Goal: Information Seeking & Learning: Find contact information

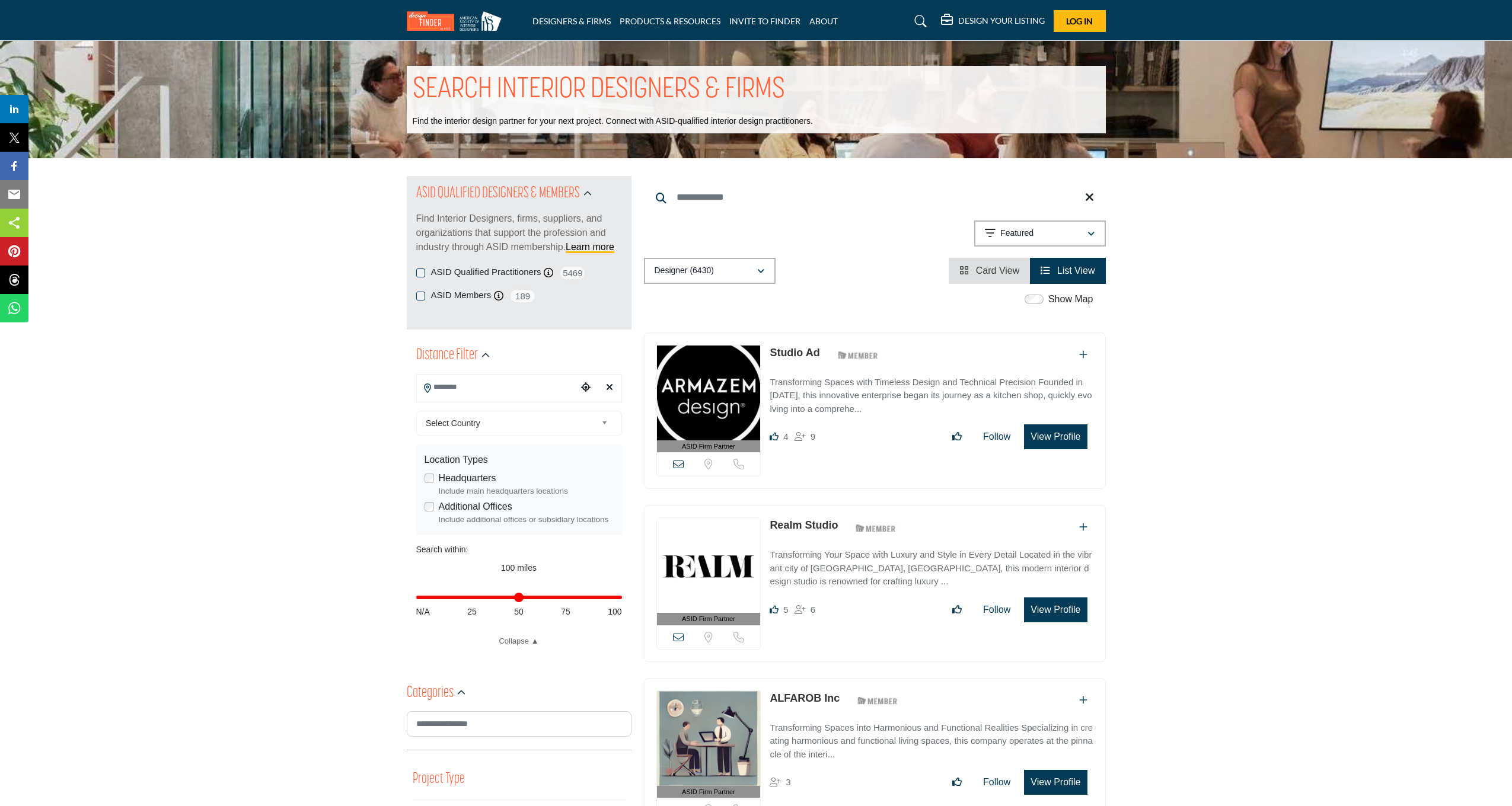
click at [518, 394] on input "Search Location" at bounding box center [497, 387] width 160 height 23
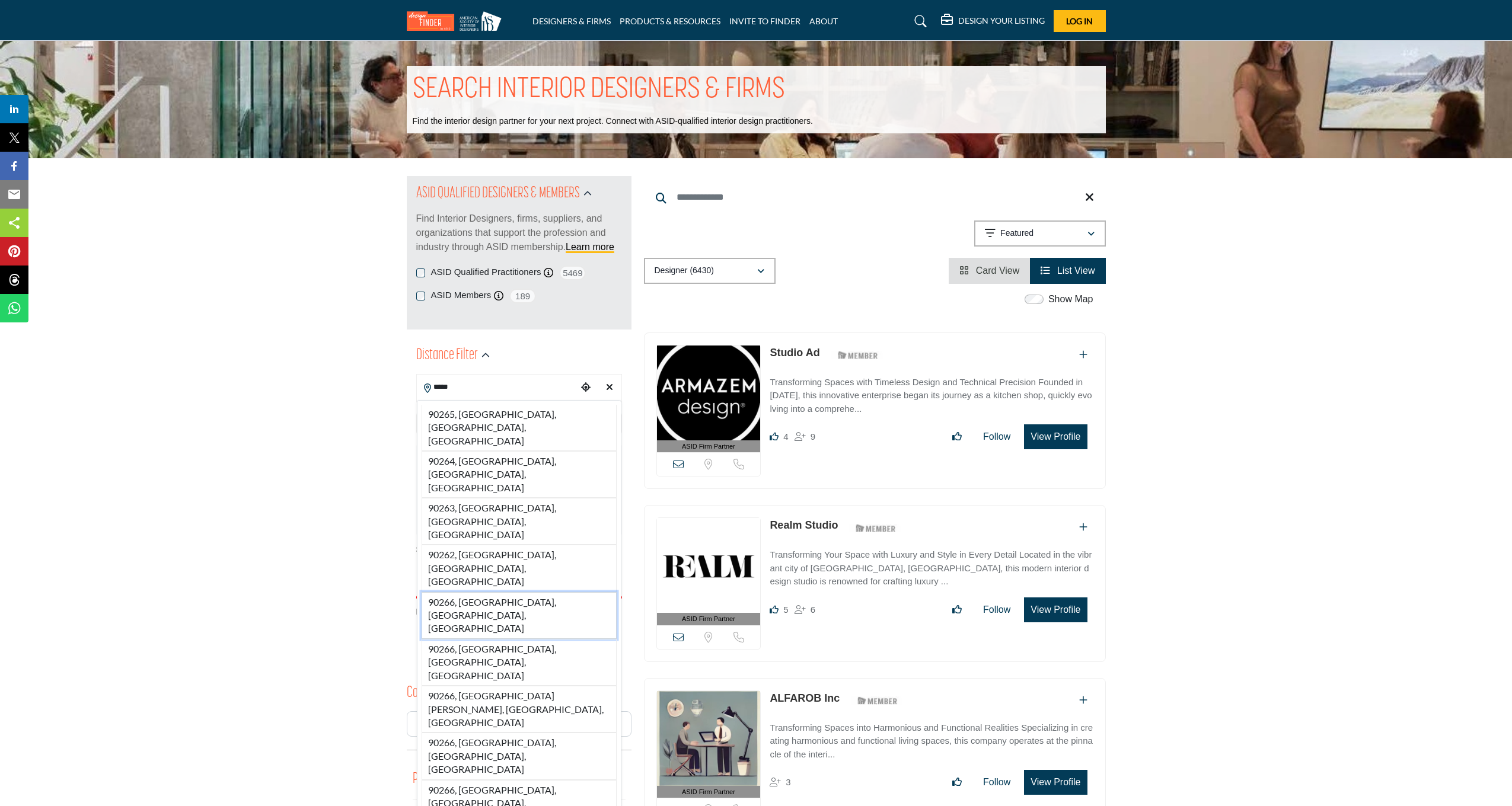
click at [519, 592] on li "90266, Manhattan Beach, CA, USA" at bounding box center [519, 616] width 195 height 47
type input "**********"
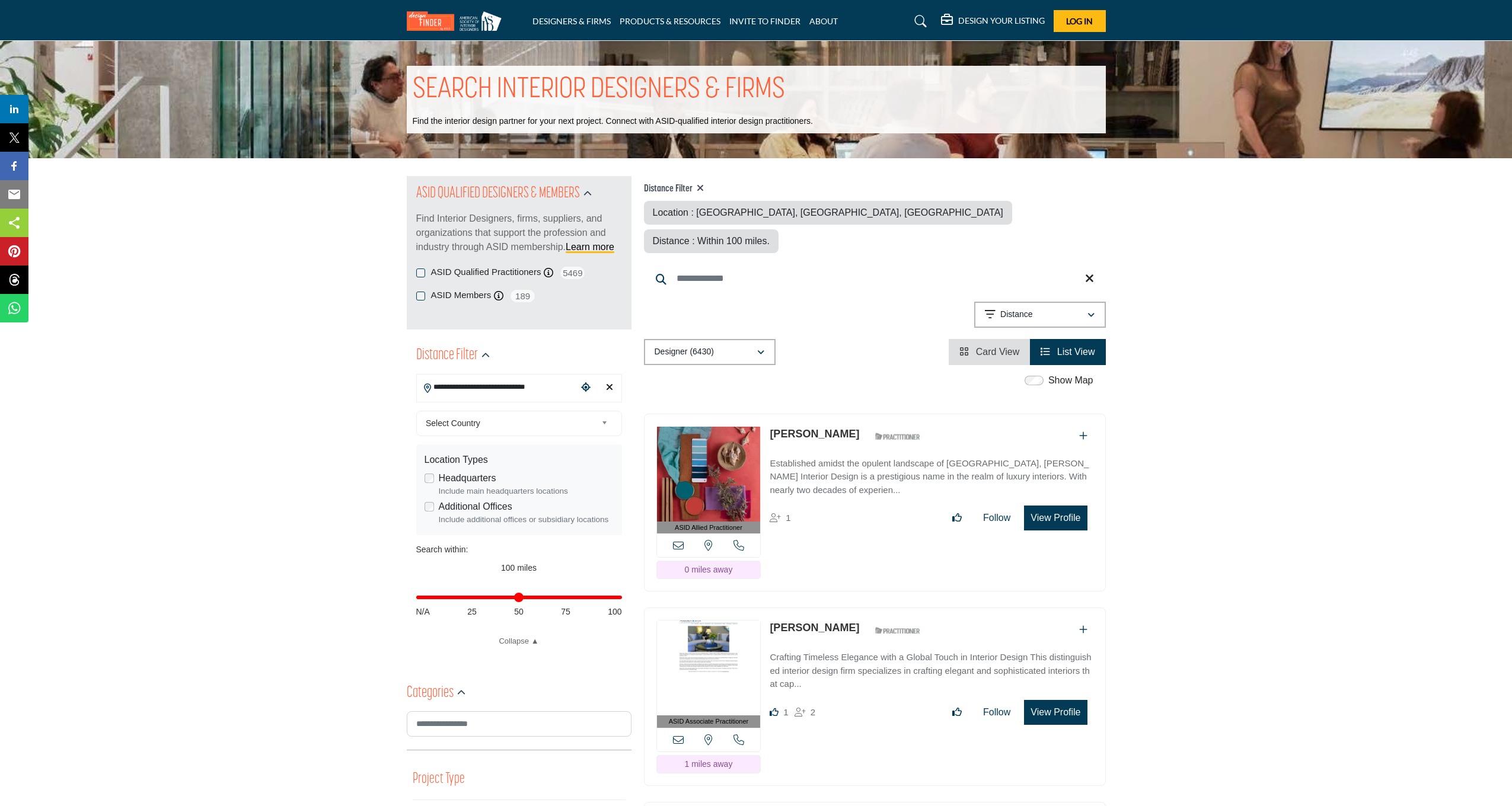
click at [519, 490] on div "Include main headquarters locations" at bounding box center [526, 491] width 175 height 12
click at [1046, 505] on button "View Profile" at bounding box center [1055, 518] width 63 height 25
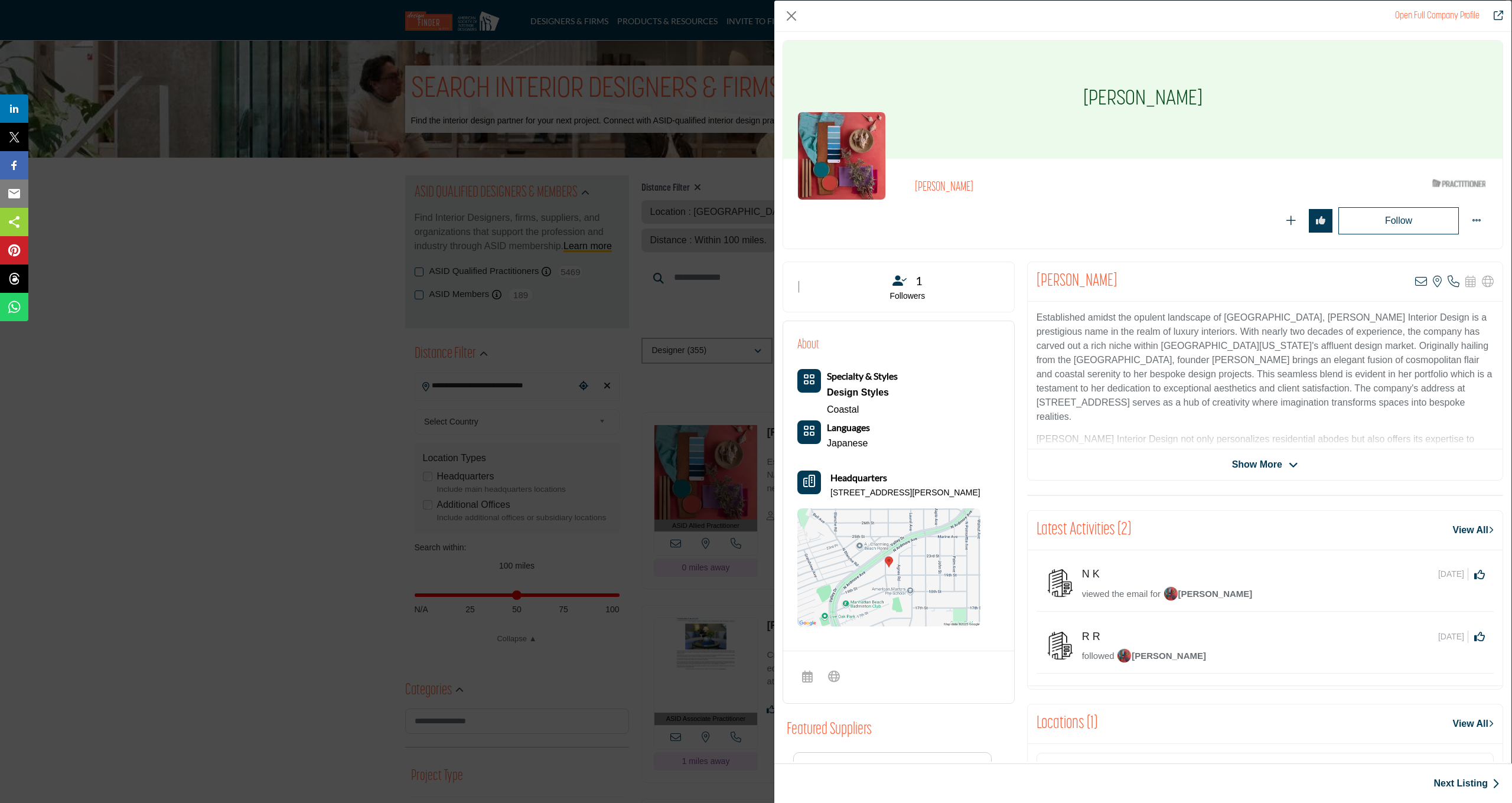
click at [1246, 460] on span "Show More" at bounding box center [1257, 464] width 51 height 14
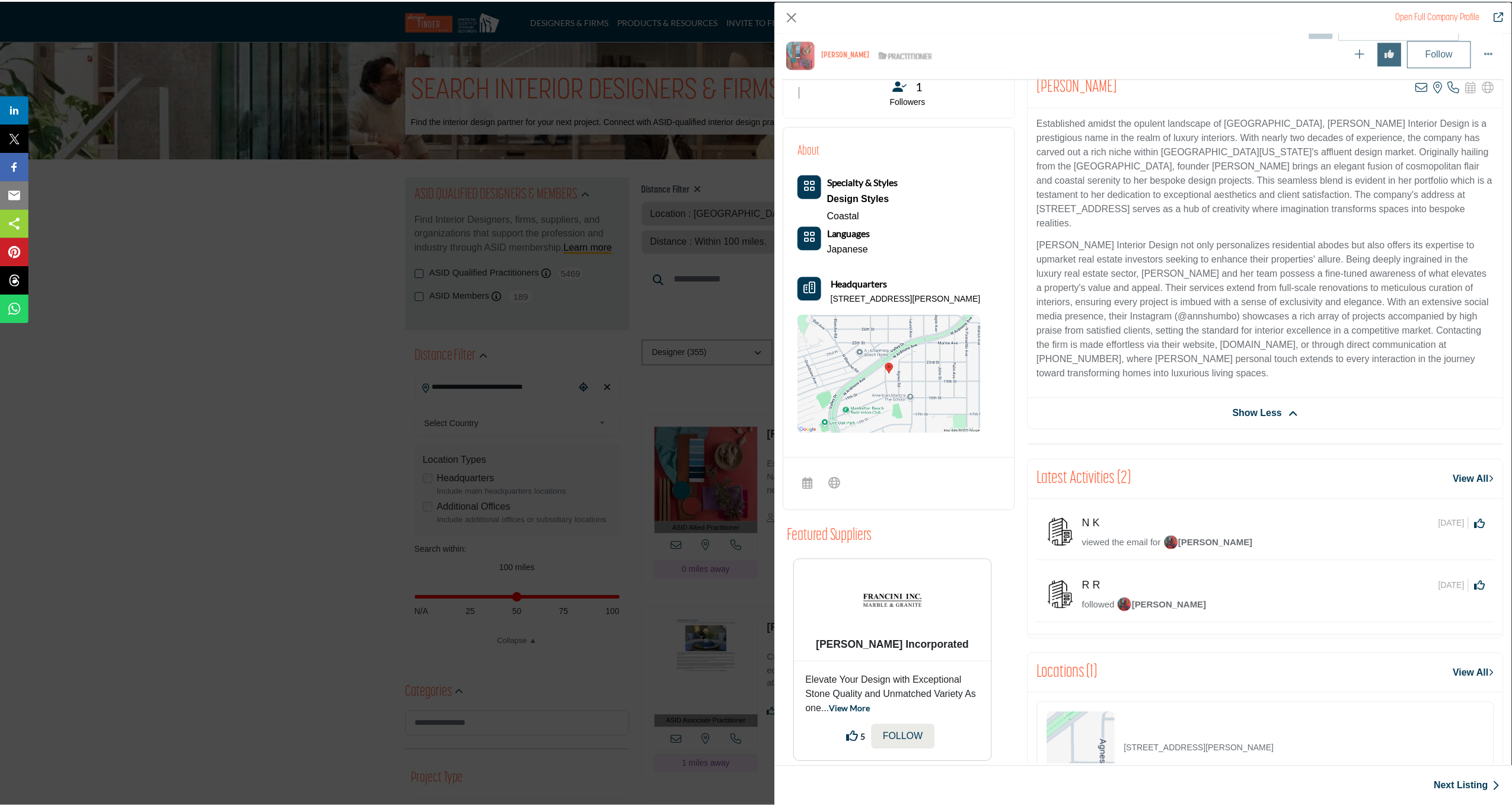
scroll to position [242, 0]
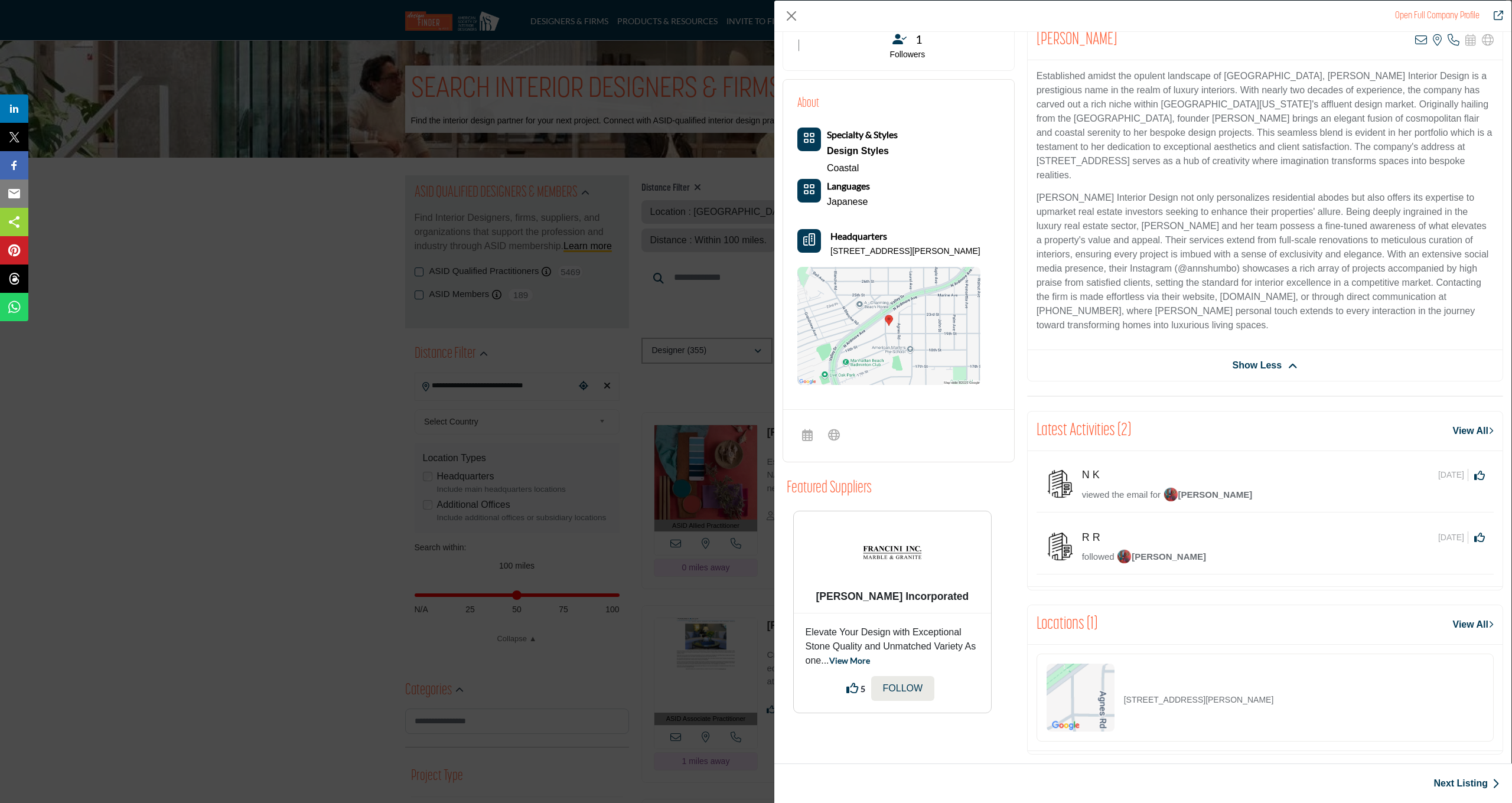
click at [729, 359] on div "Open Full Company Profile Ann Shumbo ASID Qualified Practitioner who validates …" at bounding box center [756, 402] width 1512 height 803
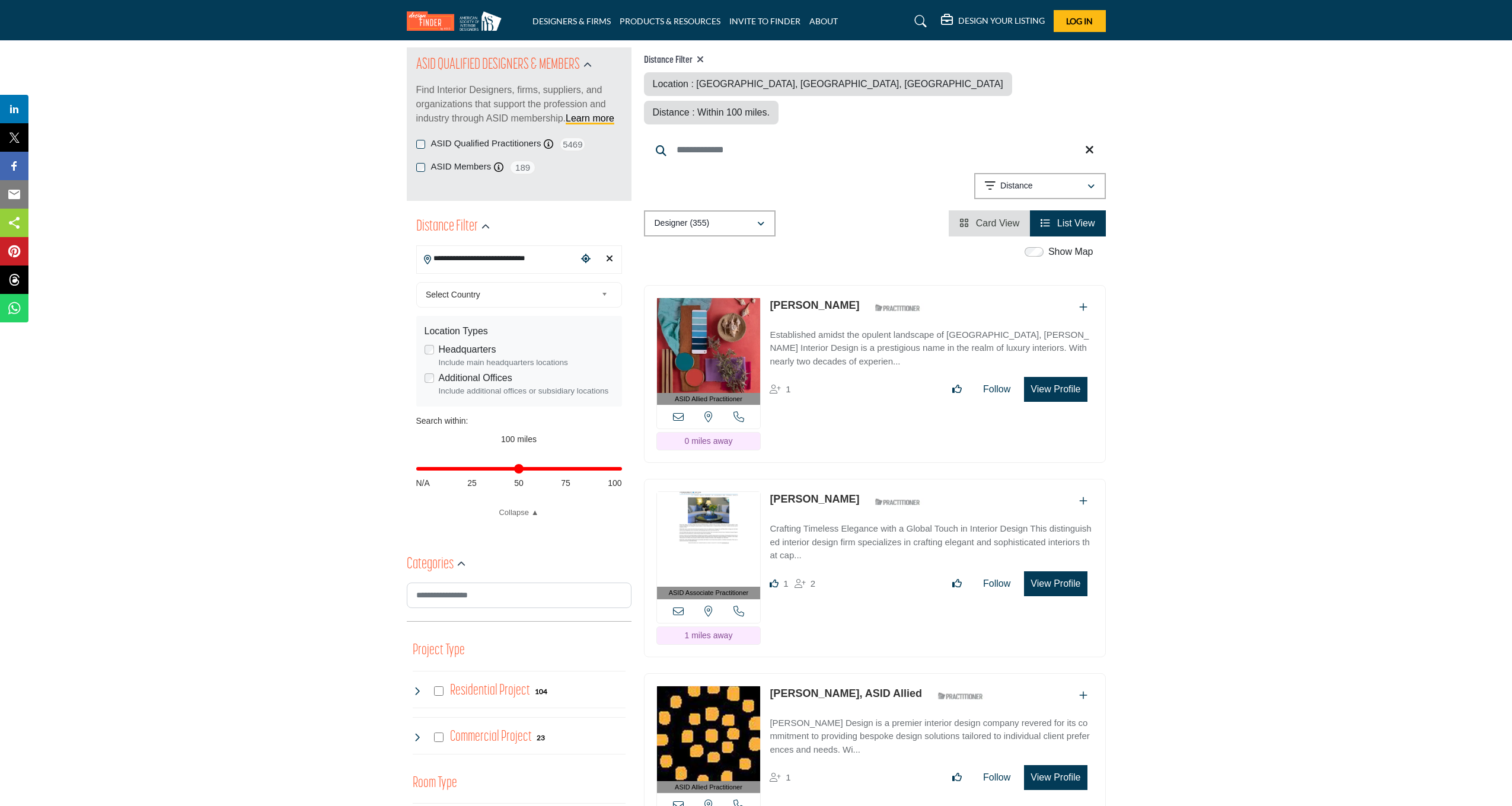
scroll to position [130, 0]
click at [768, 486] on div "ASID Associate Practitioner ASID Associate Practitioners have a degree in any m…" at bounding box center [875, 567] width 462 height 179
click at [732, 491] on img at bounding box center [708, 538] width 104 height 95
click at [837, 521] on p "Crafting Timeless Elegance with a Global Touch in Interior Design This distingu…" at bounding box center [931, 541] width 323 height 40
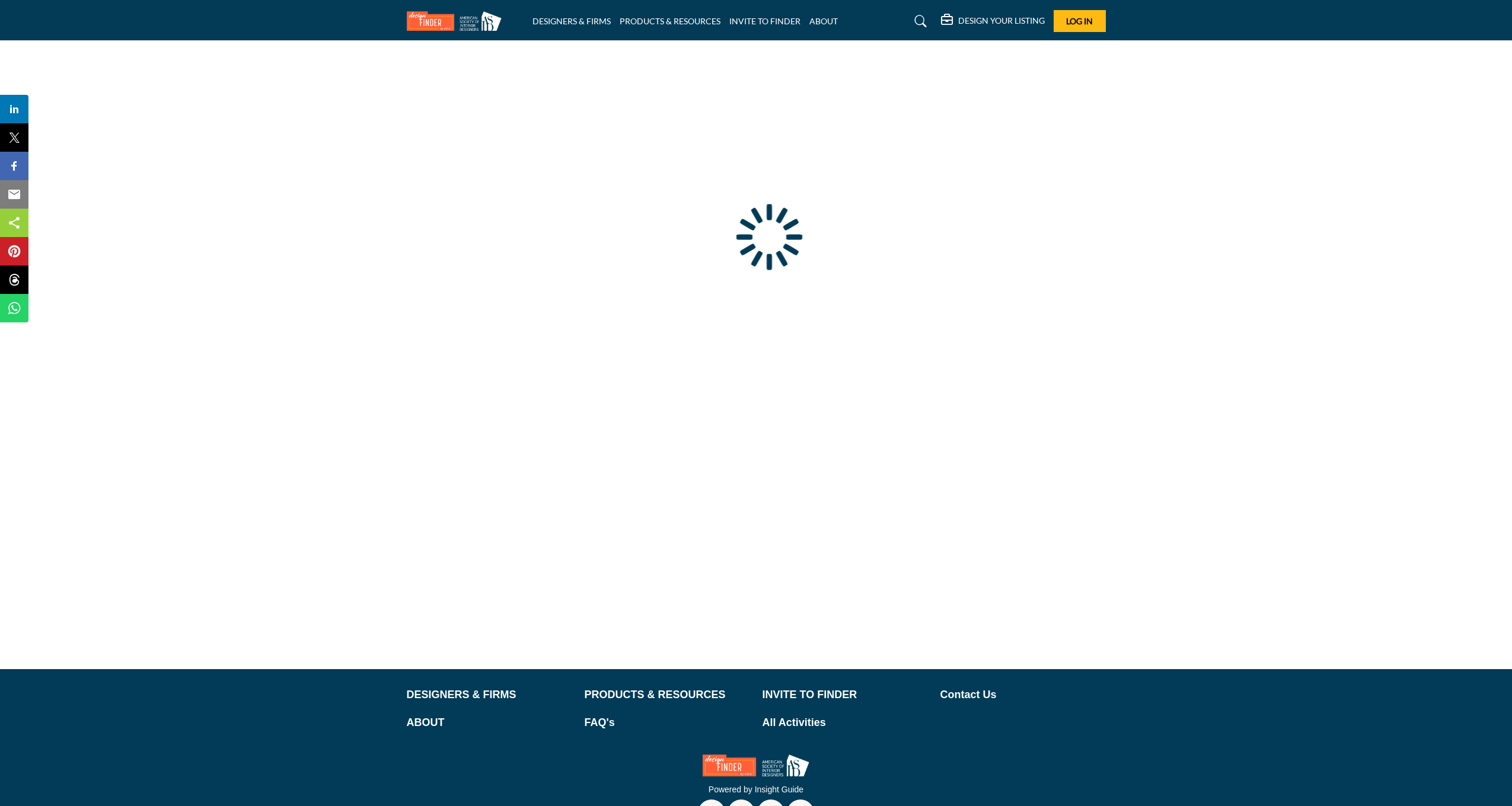
scroll to position [36, 0]
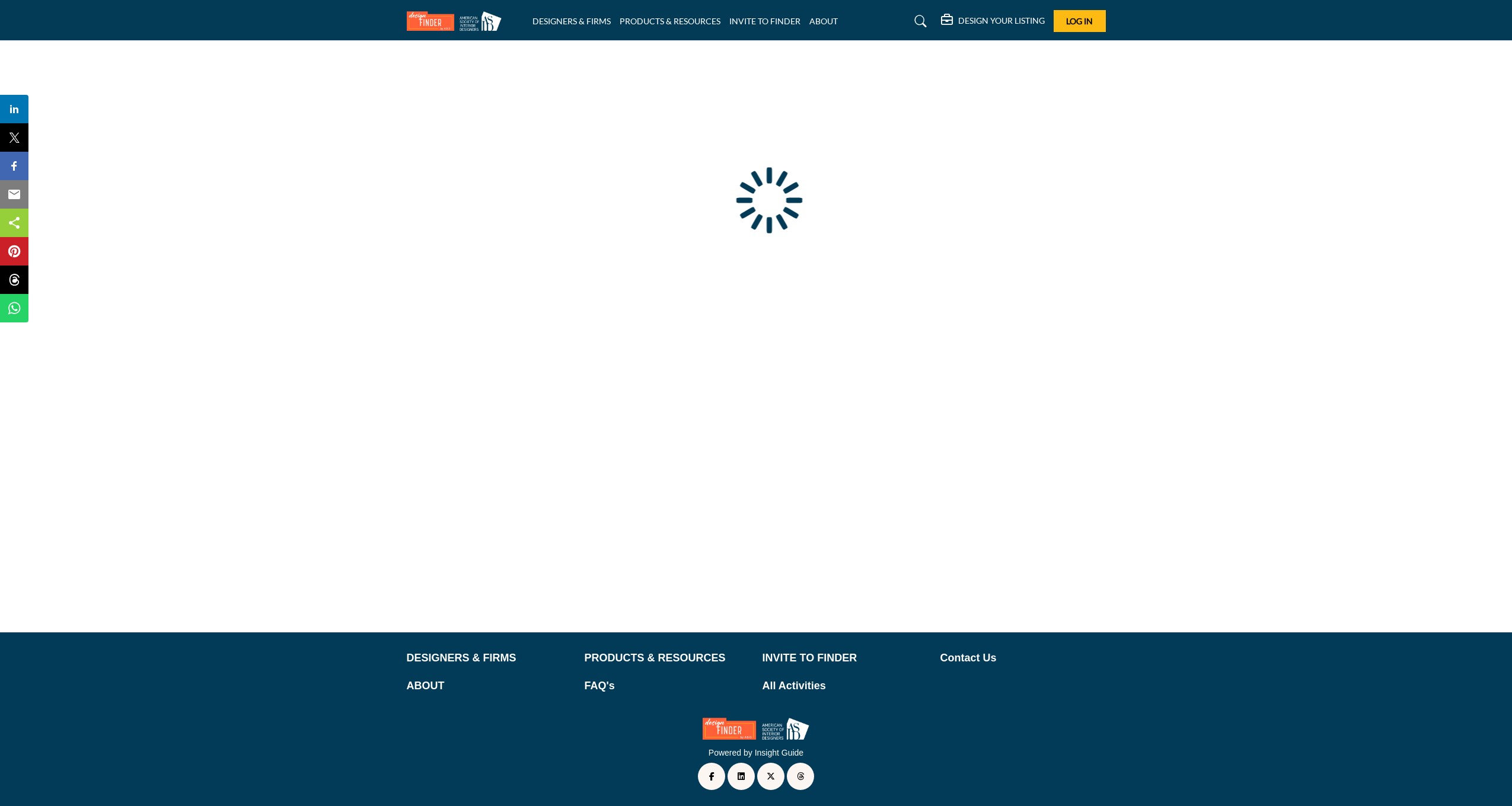
type input "**********"
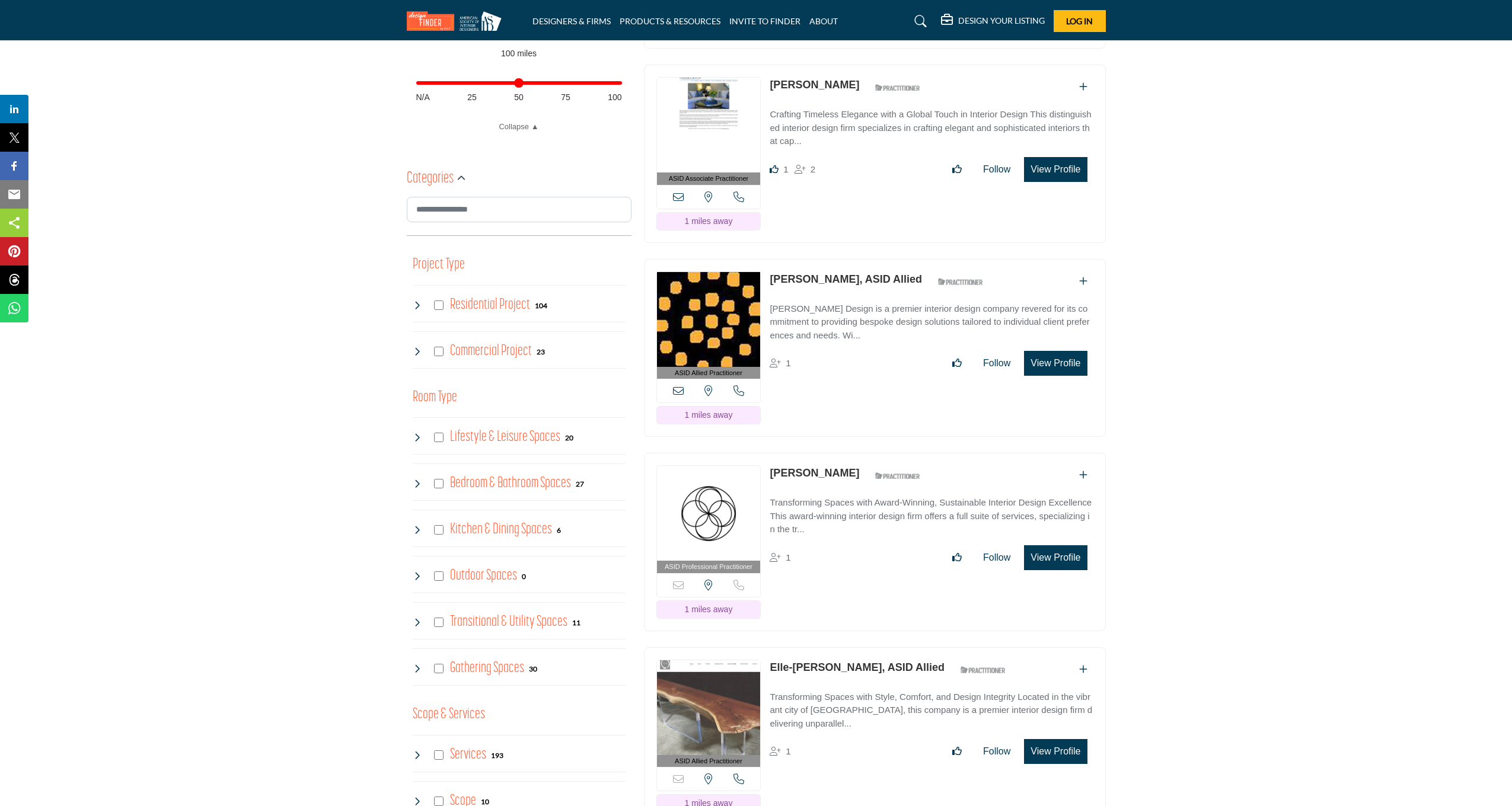
scroll to position [528, 0]
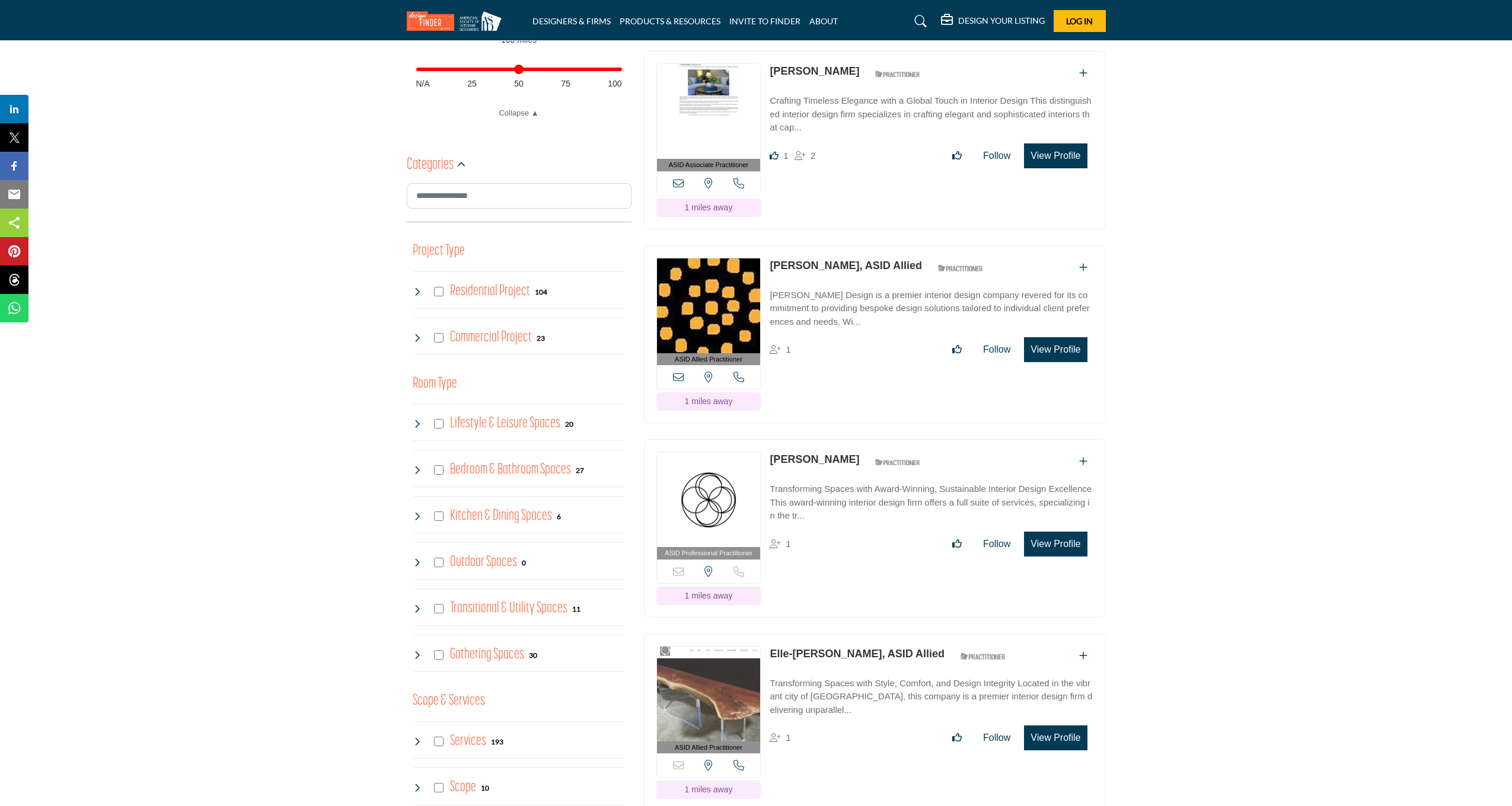
click at [1071, 343] on button "View Profile" at bounding box center [1055, 350] width 63 height 25
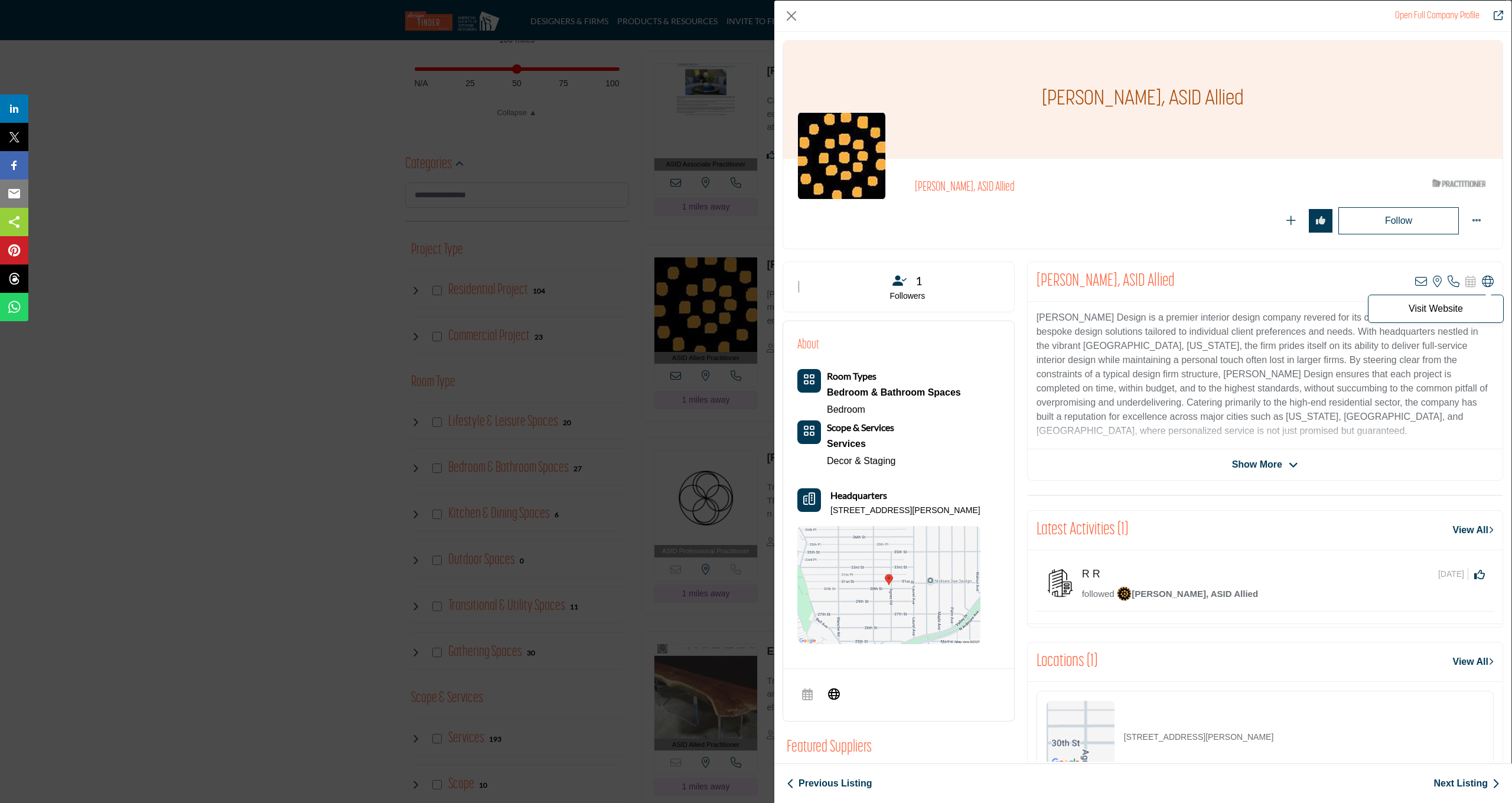
click at [1482, 277] on icon "Company Data Modal" at bounding box center [1487, 281] width 12 height 12
click at [1433, 305] on p "Visit Website" at bounding box center [1435, 308] width 123 height 10
click at [1485, 282] on icon "Company Data Modal" at bounding box center [1487, 281] width 12 height 12
click at [793, 19] on button "Close" at bounding box center [791, 16] width 18 height 18
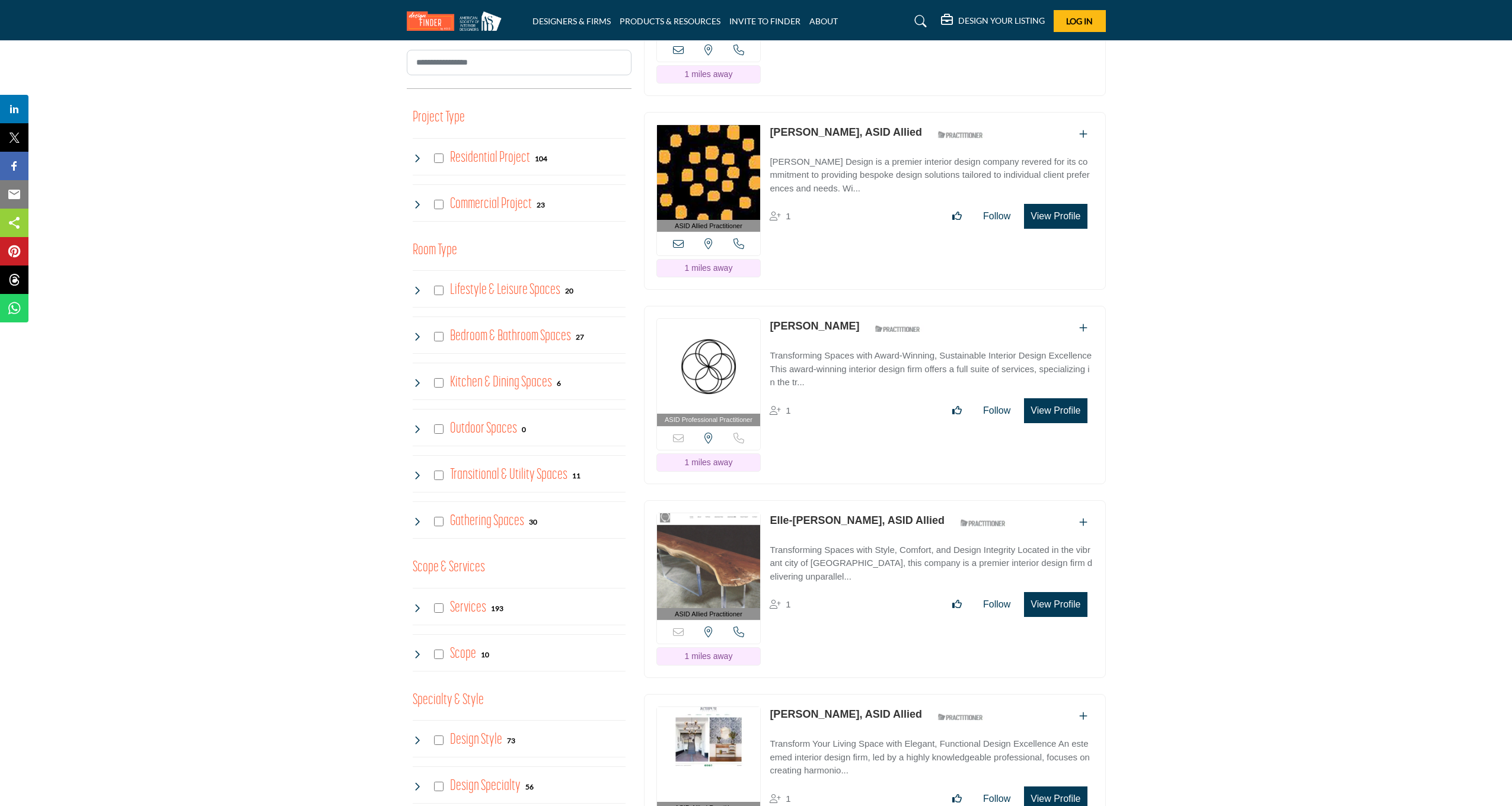
scroll to position [662, 0]
click at [803, 326] on link "[PERSON_NAME]" at bounding box center [814, 325] width 90 height 12
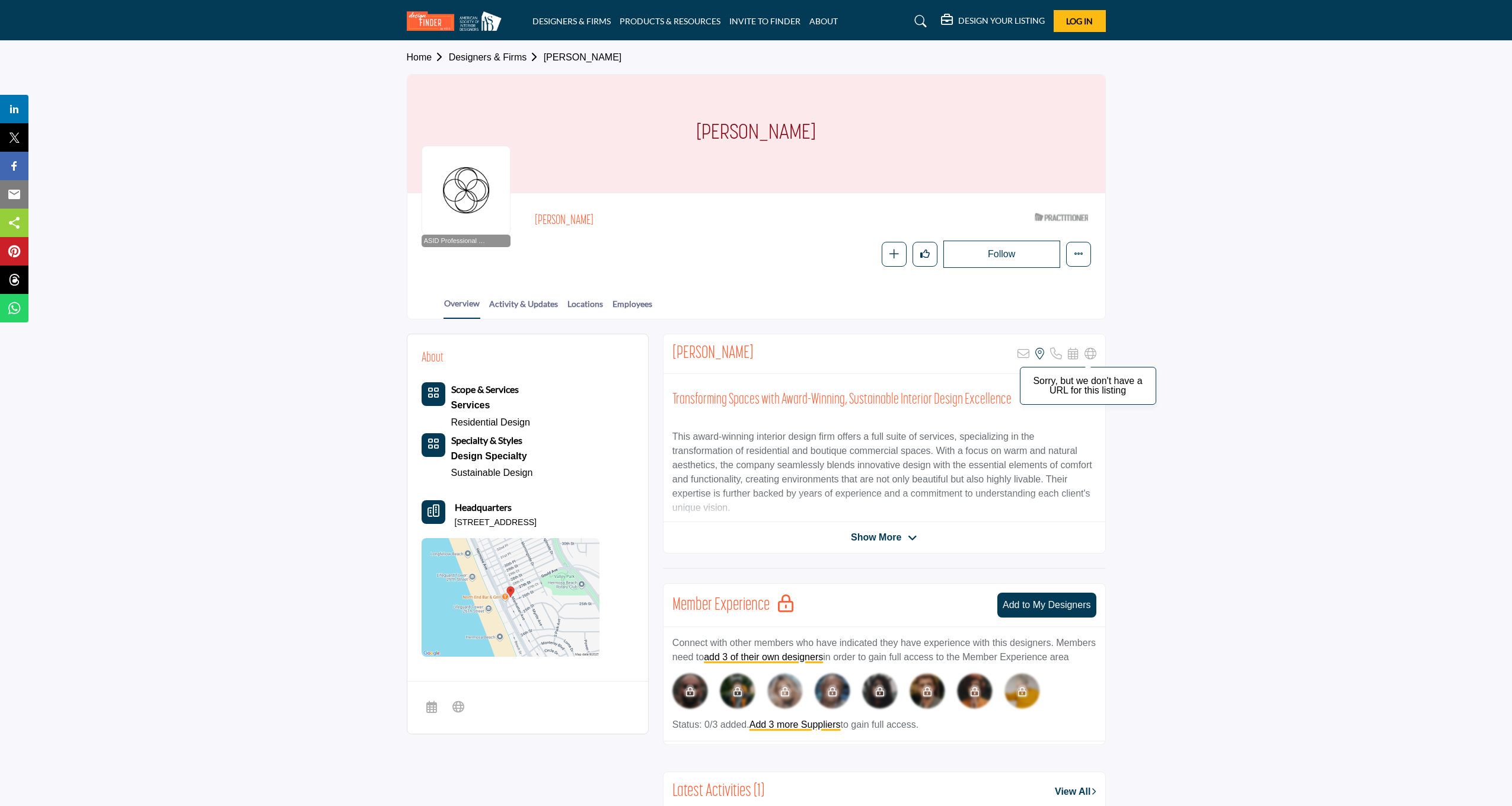
click at [1088, 351] on icon at bounding box center [1090, 353] width 12 height 12
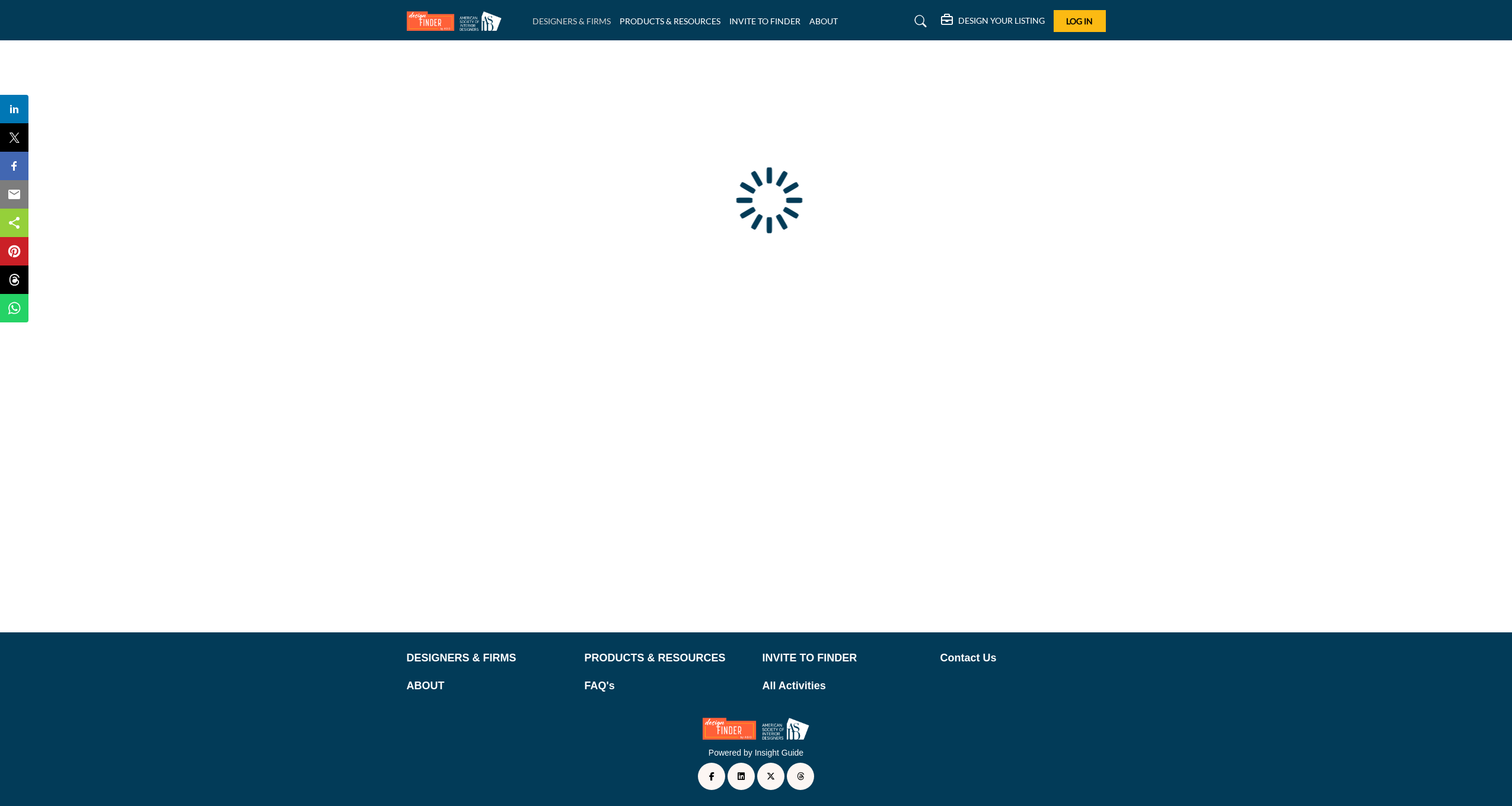
type input "**********"
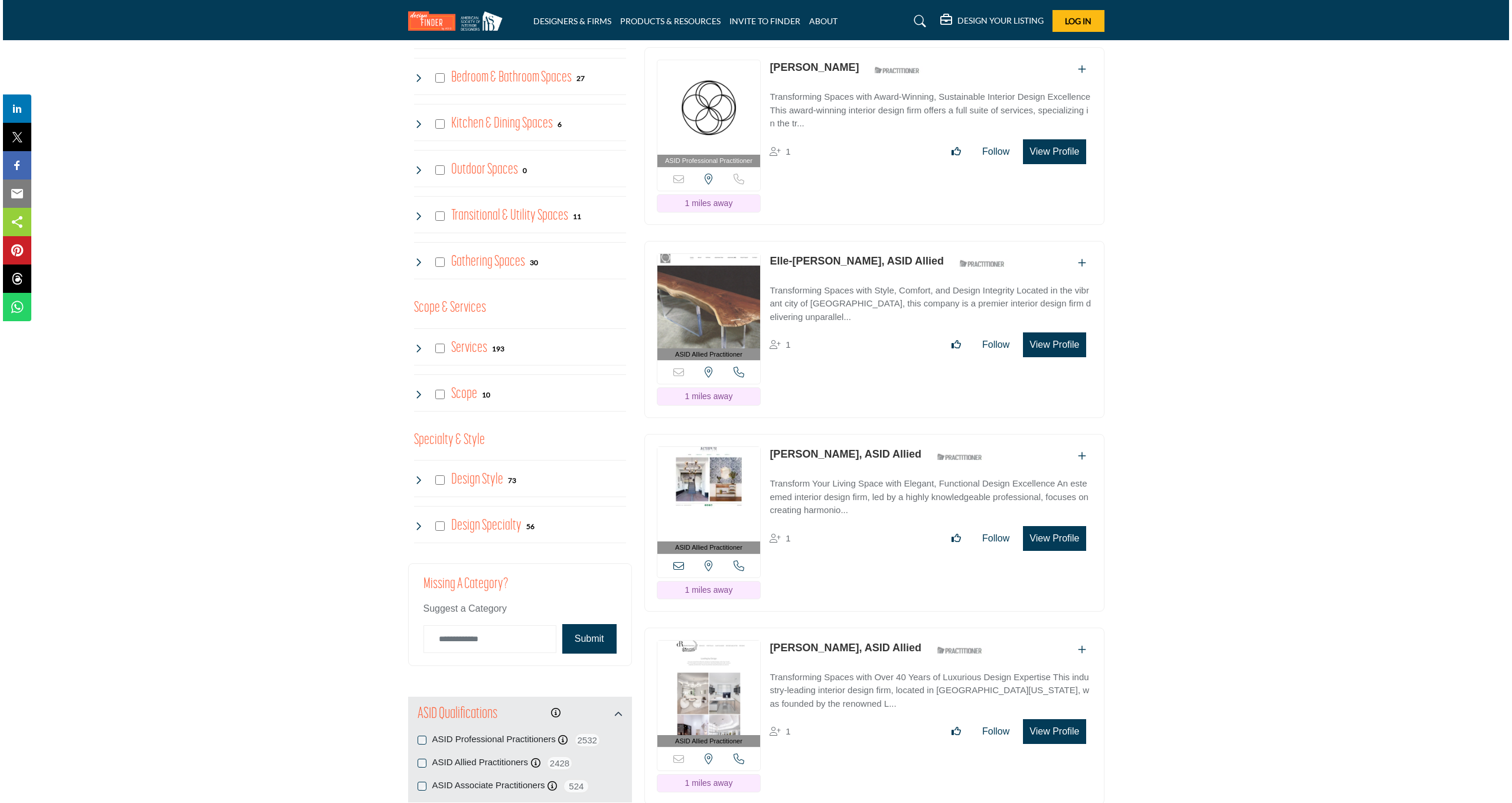
scroll to position [918, 0]
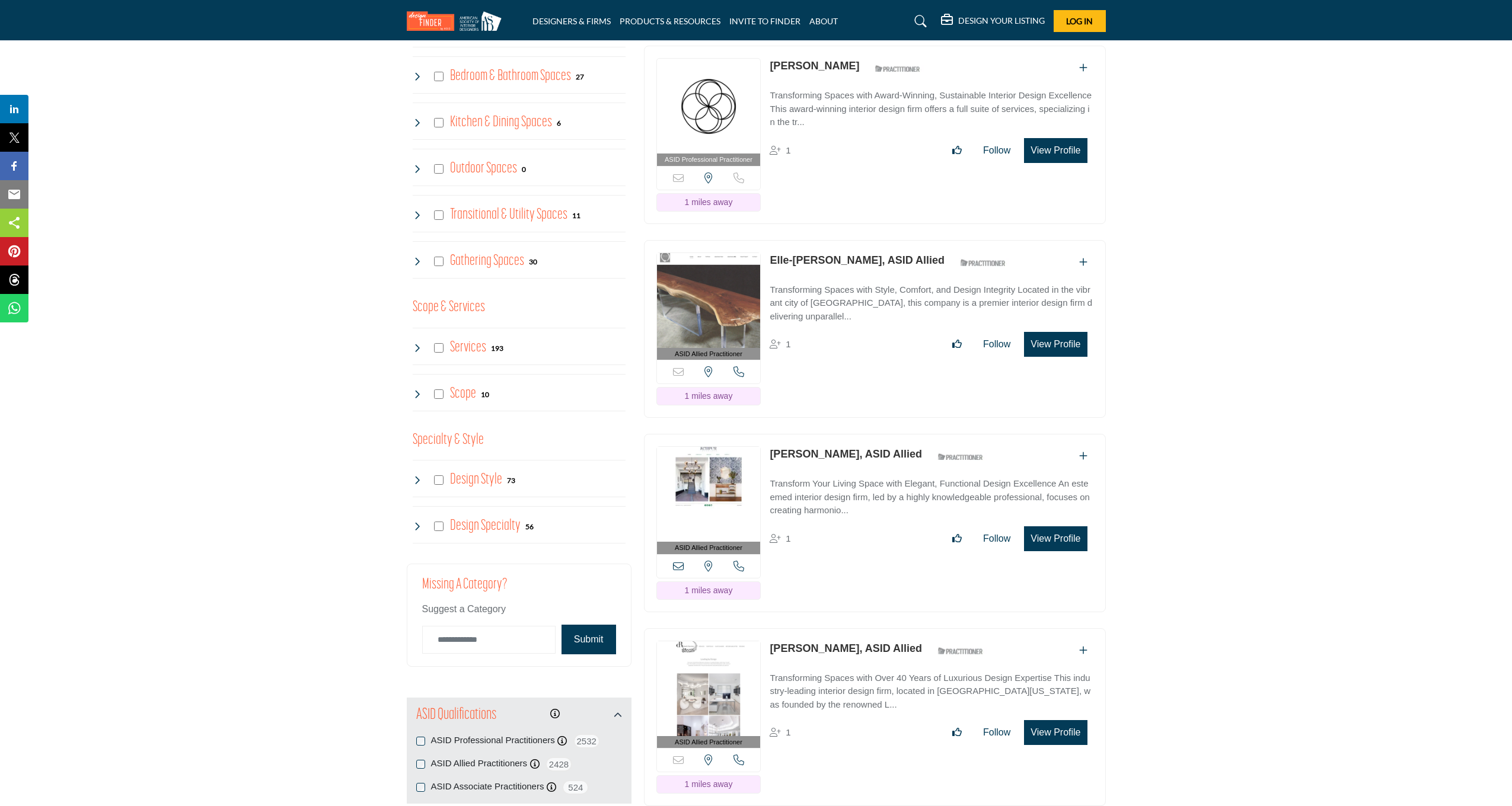
click at [1069, 339] on button "View Profile" at bounding box center [1055, 344] width 63 height 25
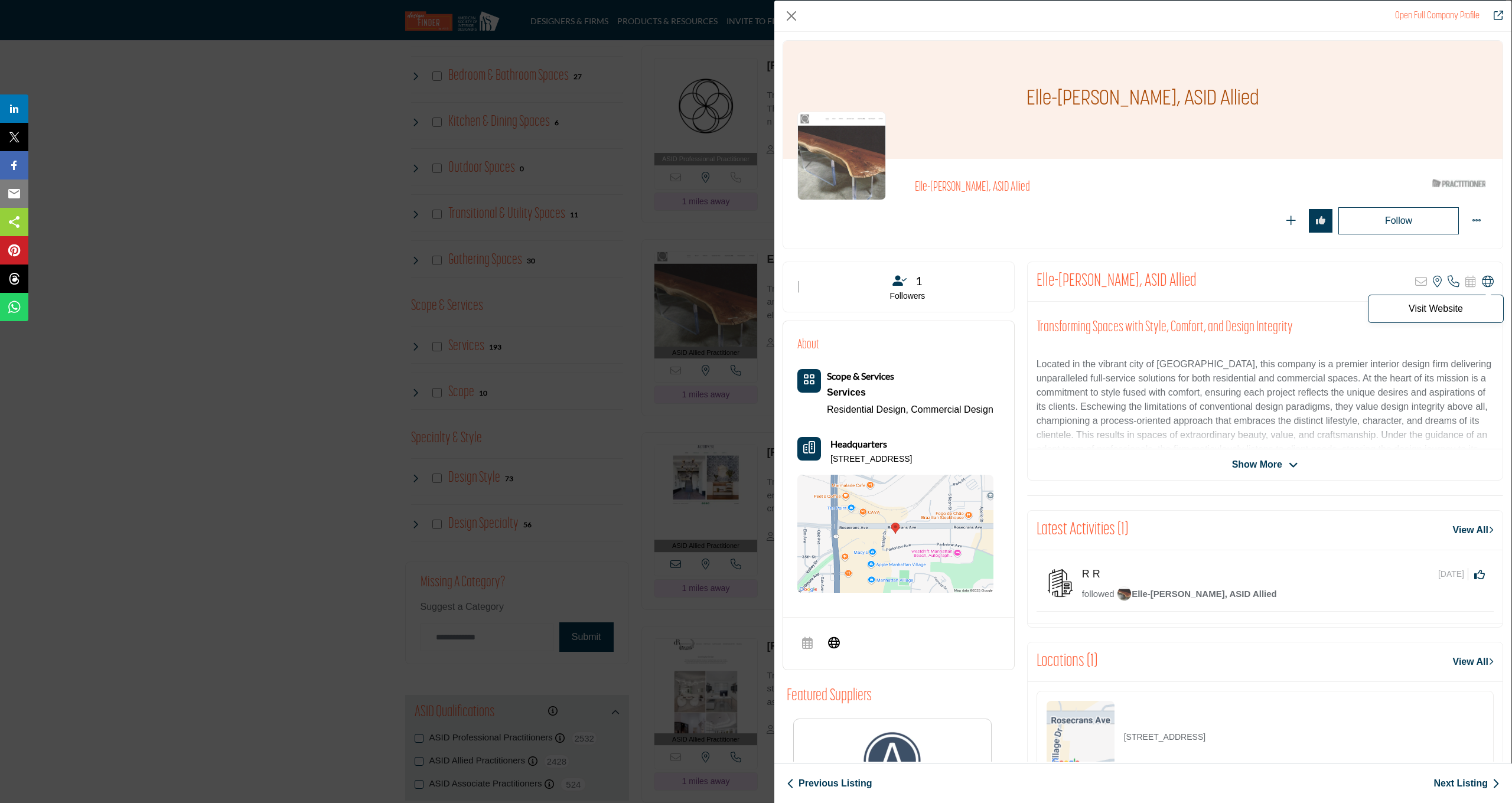
click at [1482, 278] on icon "Company Data Modal" at bounding box center [1487, 281] width 12 height 12
click at [1484, 277] on icon "Company Data Modal" at bounding box center [1487, 281] width 12 height 12
click at [1438, 308] on p "Visit Website" at bounding box center [1435, 308] width 123 height 10
drag, startPoint x: 1034, startPoint y: 280, endPoint x: 1103, endPoint y: 278, distance: 69.0
click at [1103, 278] on h2 "Elle-[PERSON_NAME], ASID Allied" at bounding box center [1116, 282] width 160 height 21
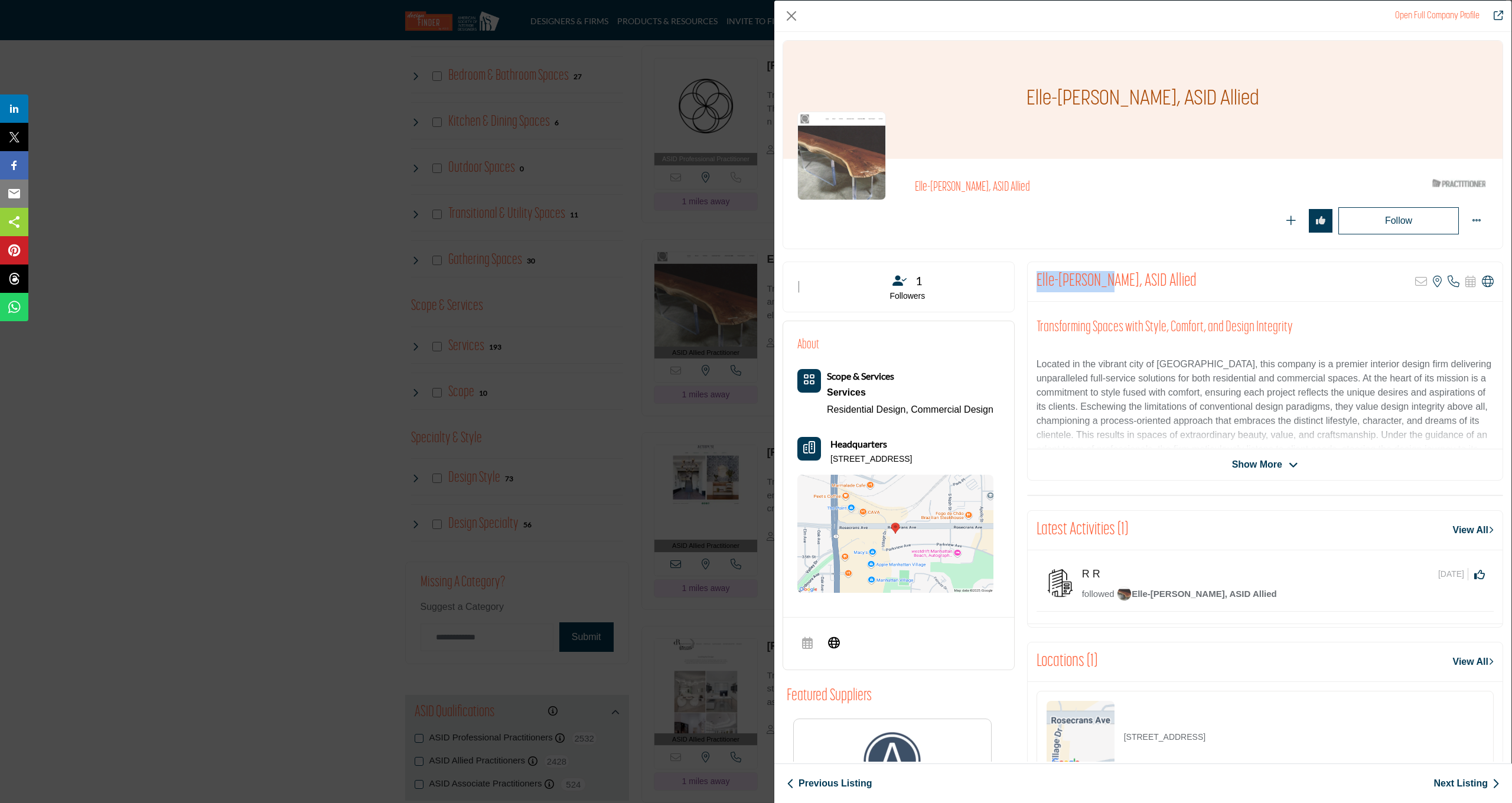
copy h2 "Elle-[PERSON_NAME]"
